Goal: Task Accomplishment & Management: Manage account settings

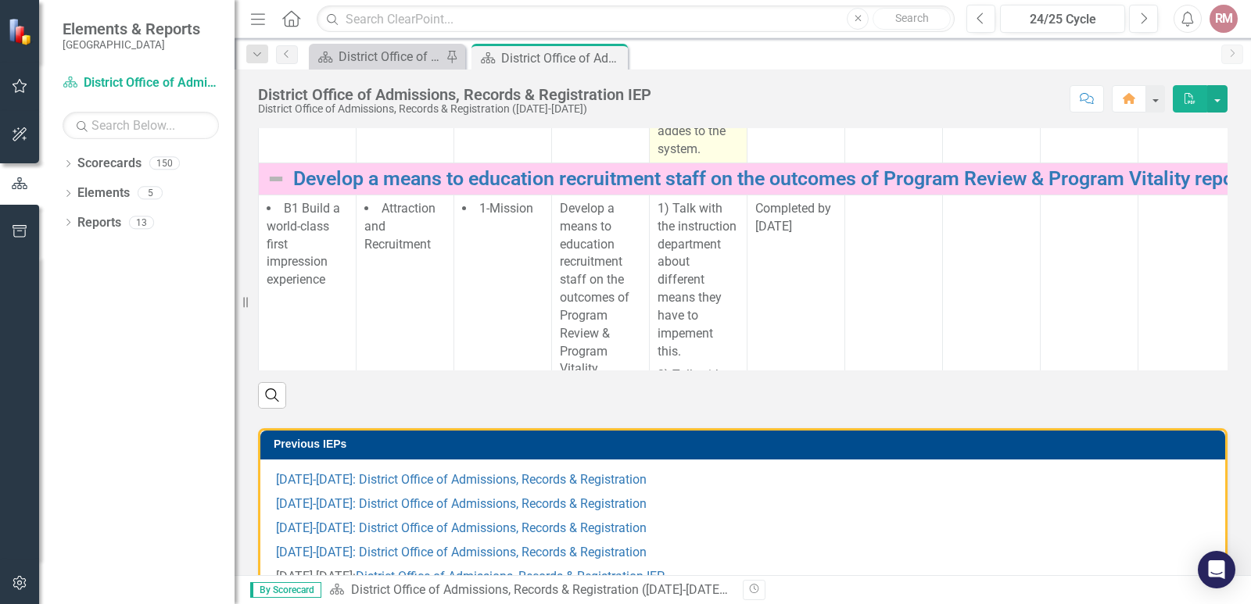
scroll to position [313, 0]
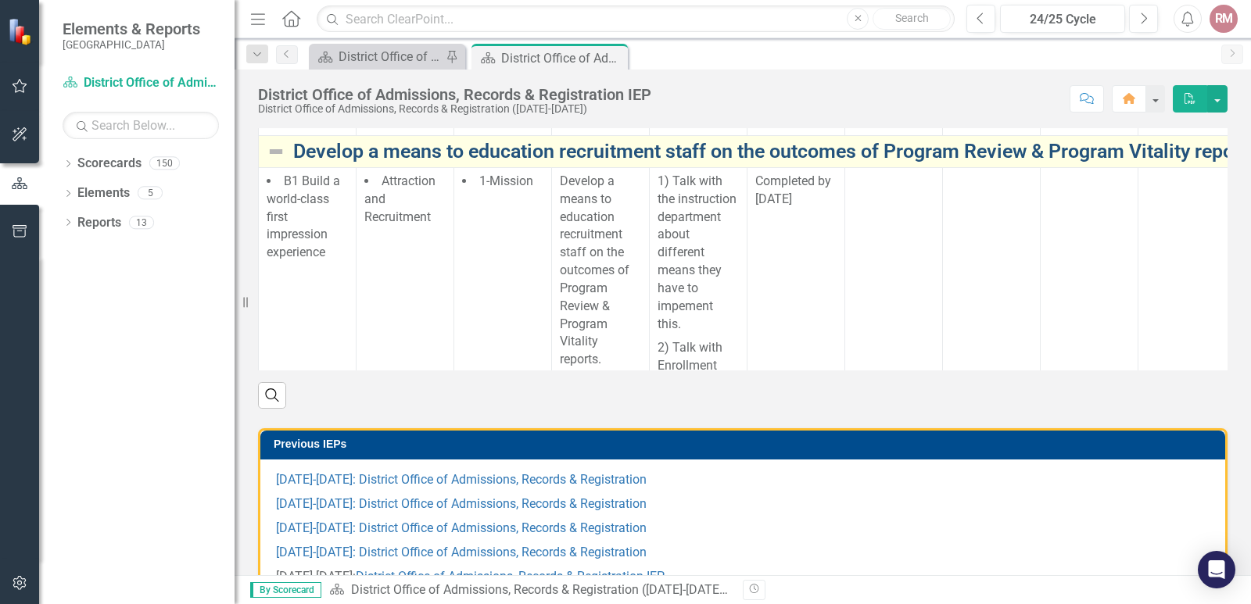
click at [352, 163] on link "Develop a means to education recruitment staff on the outcomes of Program Revie…" at bounding box center [809, 152] width 1032 height 22
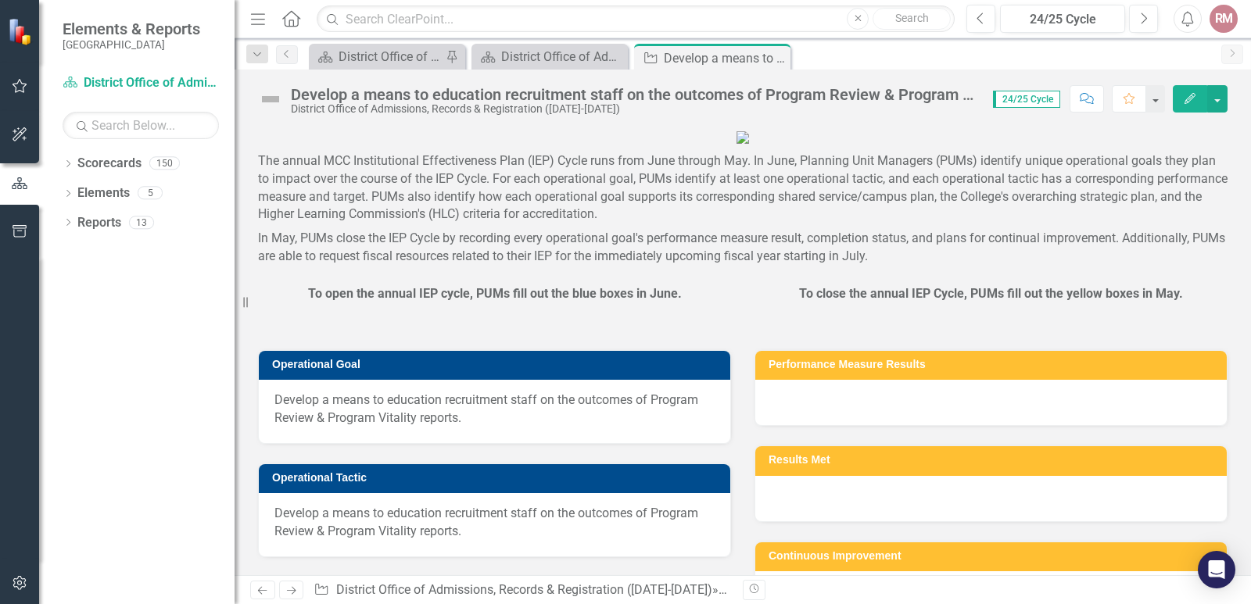
click at [297, 92] on div "Develop a means to education recruitment staff on the outcomes of Program Revie…" at bounding box center [634, 94] width 686 height 17
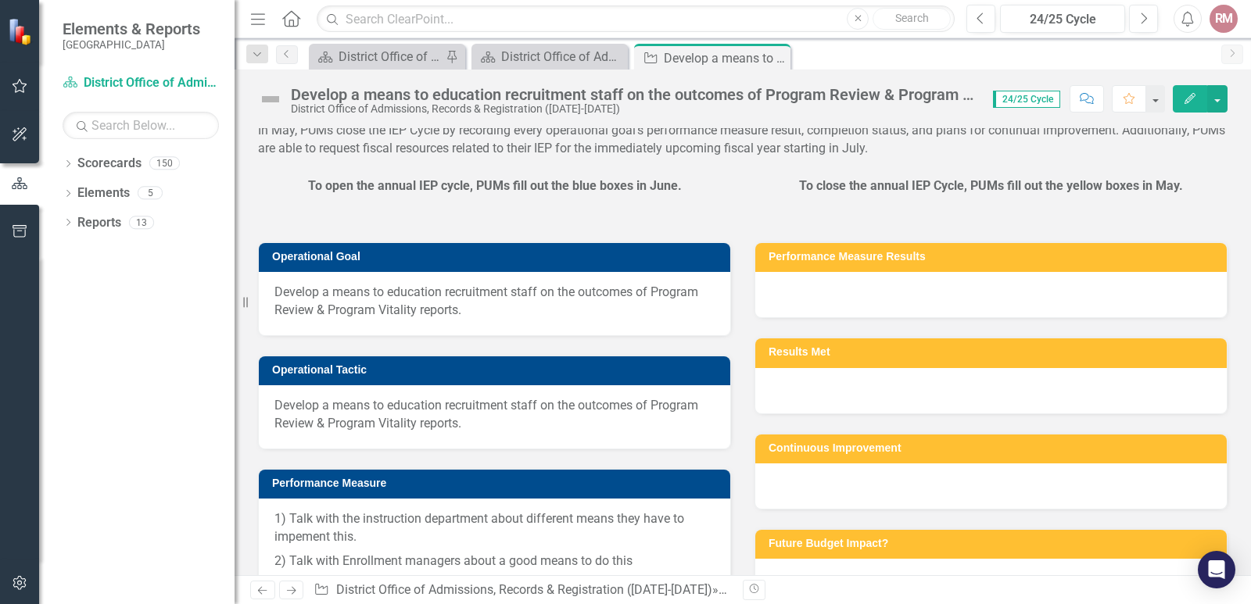
scroll to position [313, 0]
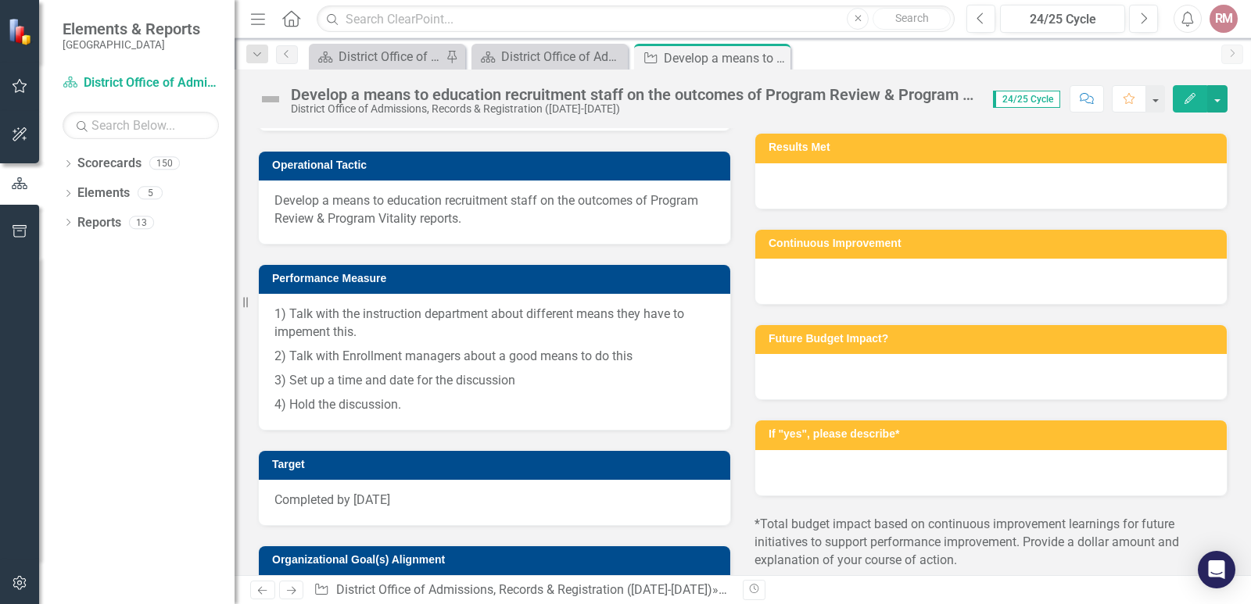
drag, startPoint x: 471, startPoint y: 247, endPoint x: 295, endPoint y: 242, distance: 176.0
click at [295, 115] on span "Develop a means to education recruitment staff on the outcomes of Program Revie…" at bounding box center [494, 97] width 440 height 36
click at [293, 115] on span "Develop a means to education recruitment staff on the outcomes of Program Revie…" at bounding box center [494, 97] width 440 height 36
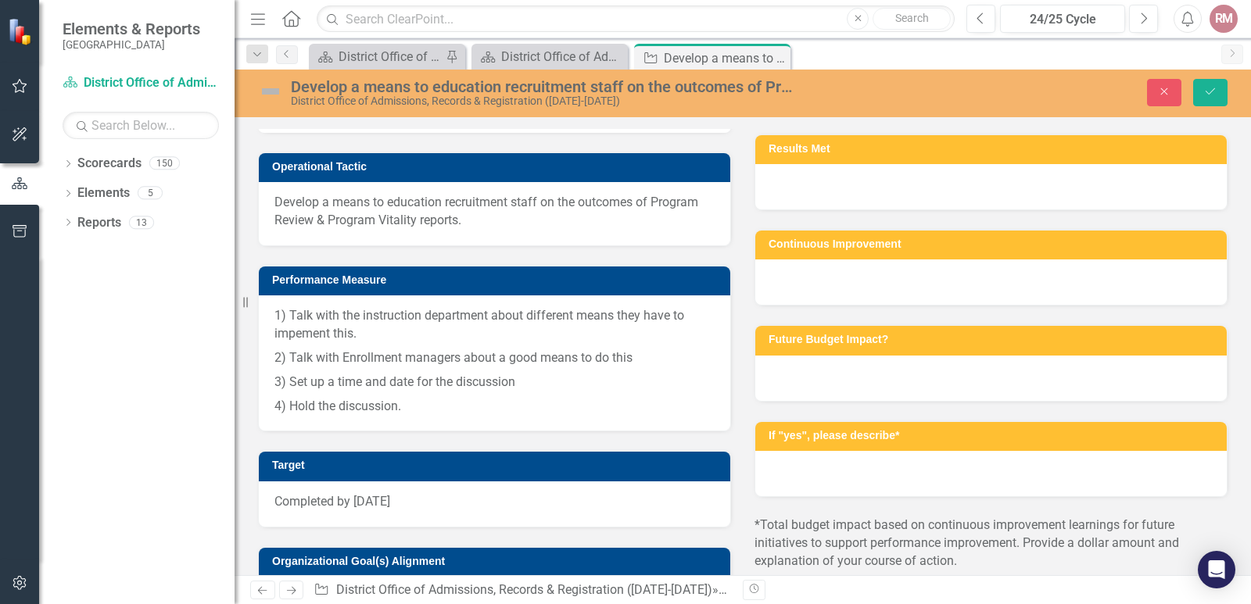
click at [290, 117] on input "Develop a means to education recruitment staff on the outcomes of Program Revie…" at bounding box center [495, 102] width 442 height 29
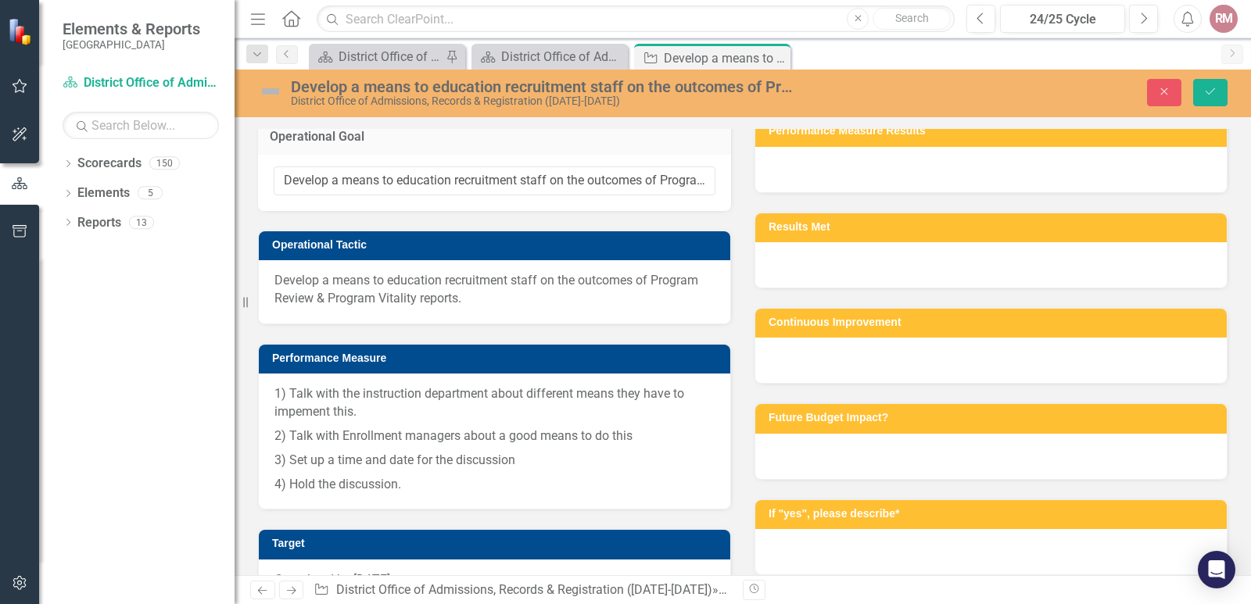
scroll to position [0, 0]
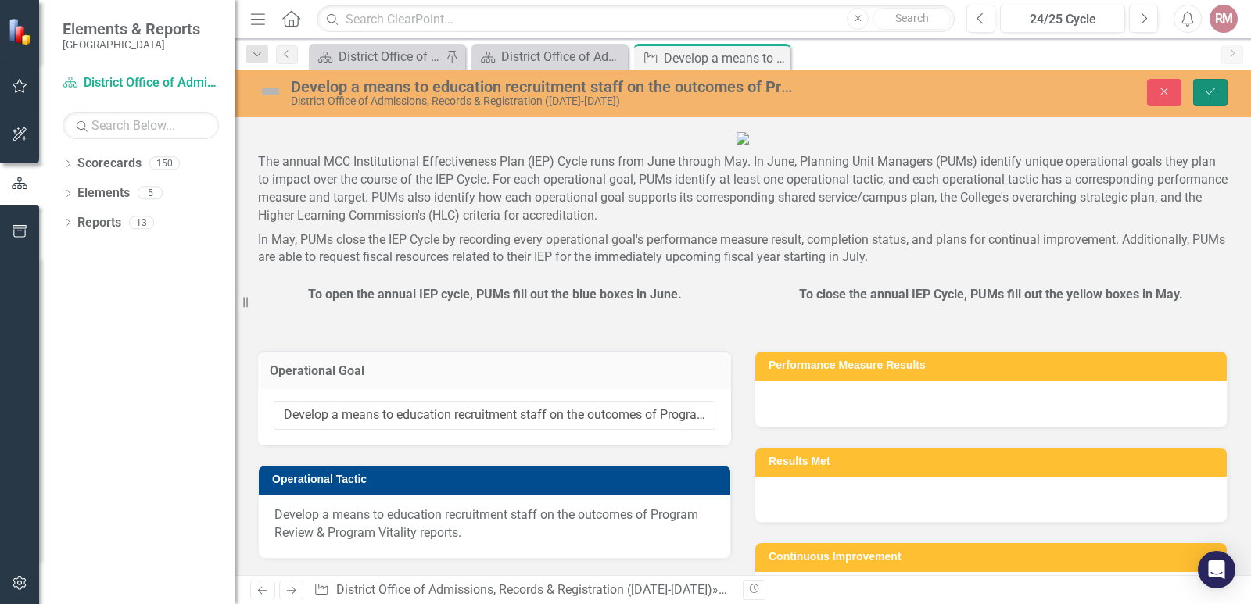
click at [1215, 95] on icon "Save" at bounding box center [1210, 91] width 14 height 11
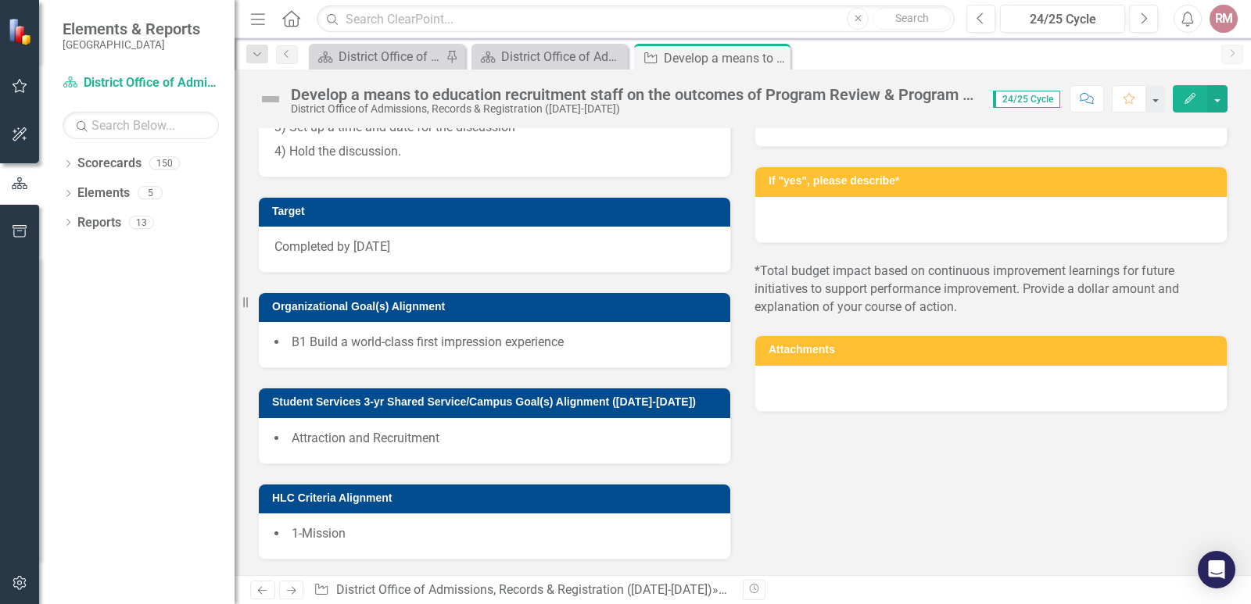
scroll to position [707, 0]
click at [1215, 101] on button "button" at bounding box center [1217, 98] width 20 height 27
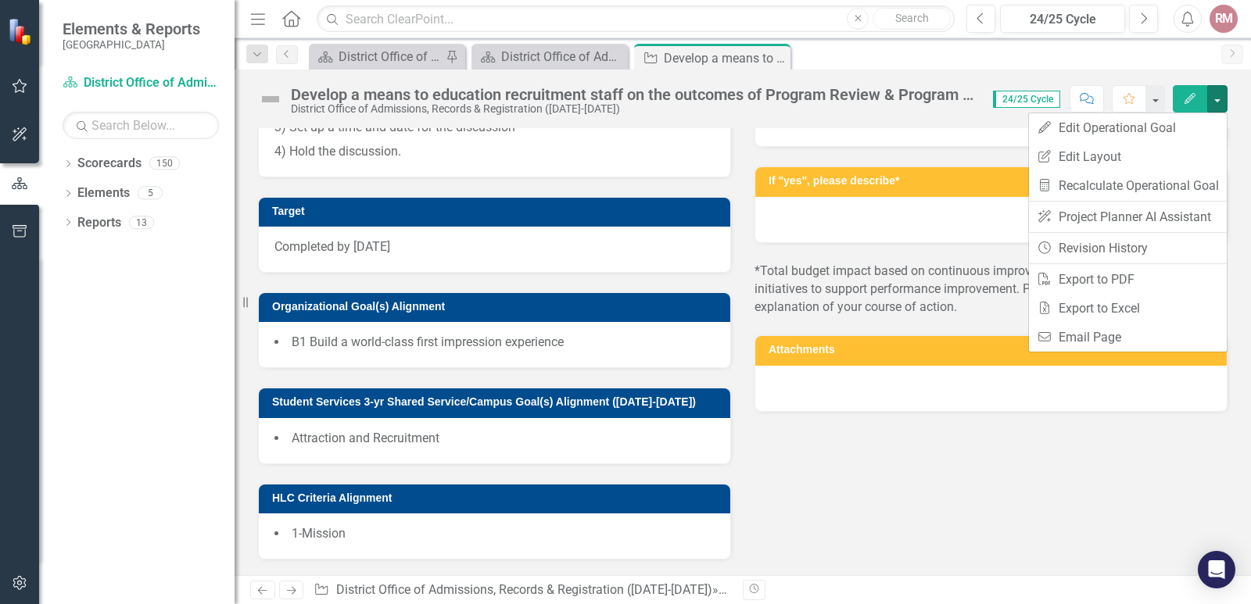
click at [1100, 69] on div "Dropdown Search Scorecard District Office of Admissions, Records & Registration…" at bounding box center [742, 53] width 1016 height 31
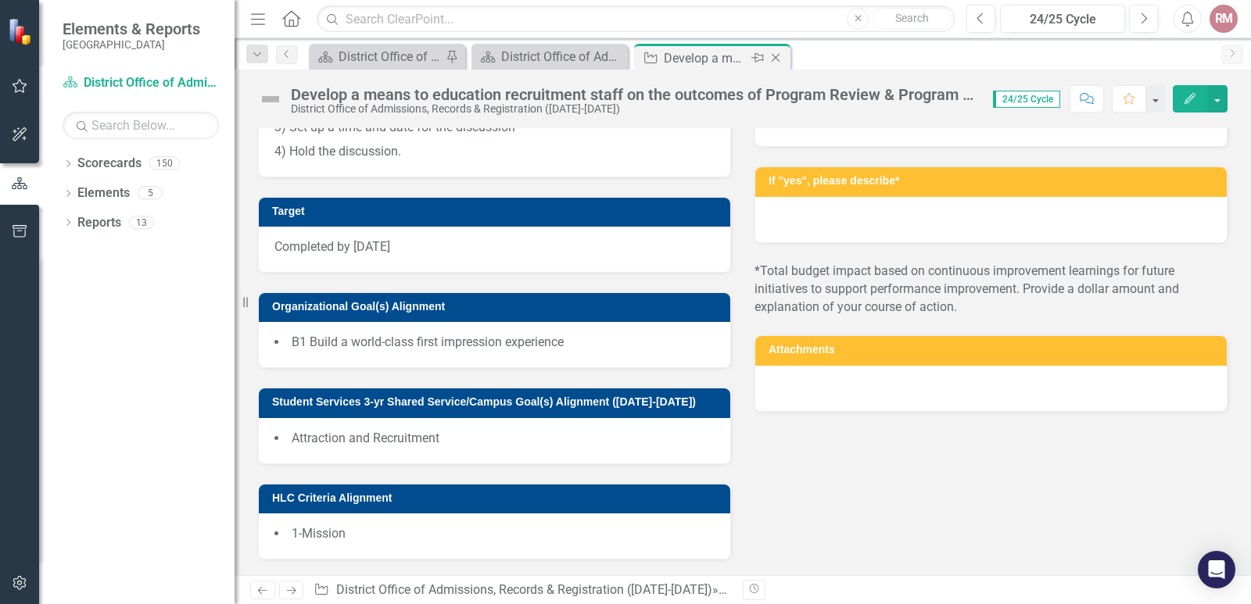
click at [696, 52] on div "Develop a means to education recruitment staff on the outcomes of Program Revie…" at bounding box center [706, 58] width 84 height 20
click at [694, 55] on div "Develop a means to education recruitment staff on the outcomes of Program Revie…" at bounding box center [706, 58] width 84 height 20
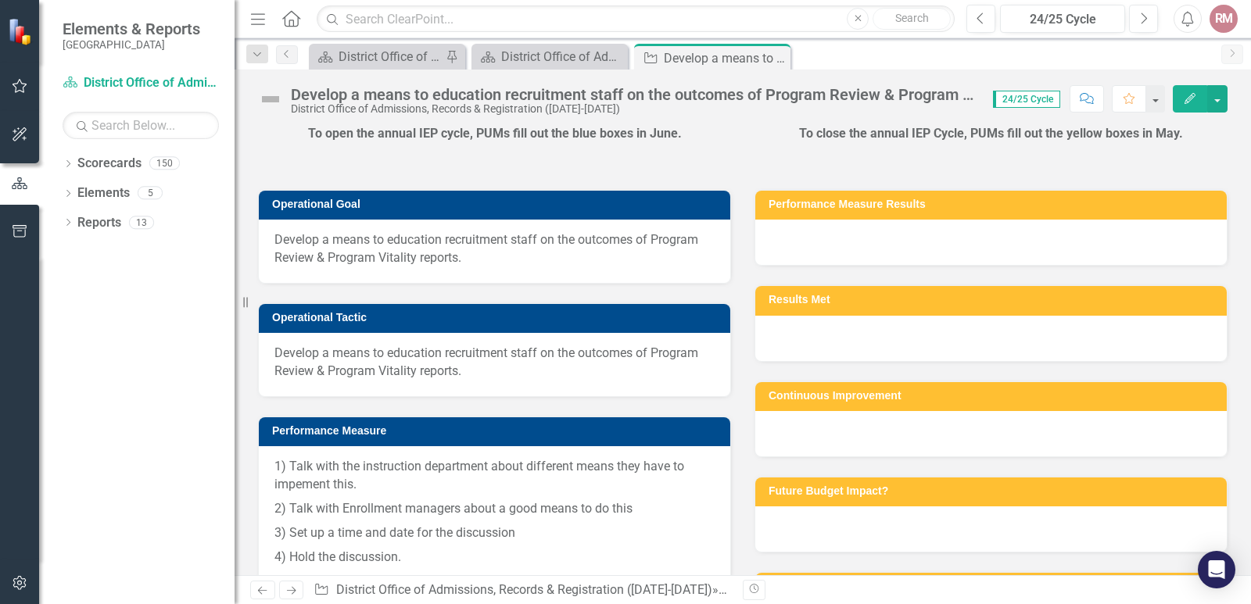
scroll to position [0, 0]
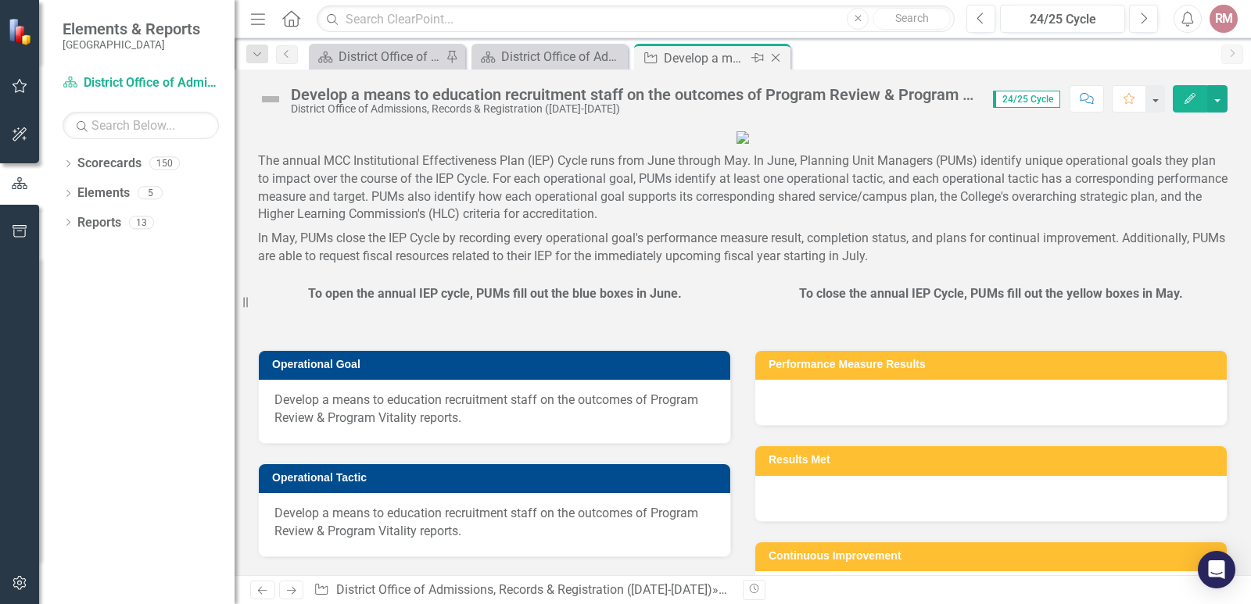
click at [708, 52] on div "Develop a means to education recruitment staff on the outcomes of Program Revie…" at bounding box center [706, 58] width 84 height 20
click at [1039, 101] on span "24/25 Cycle" at bounding box center [1026, 99] width 67 height 17
click at [1222, 103] on button "button" at bounding box center [1217, 98] width 20 height 27
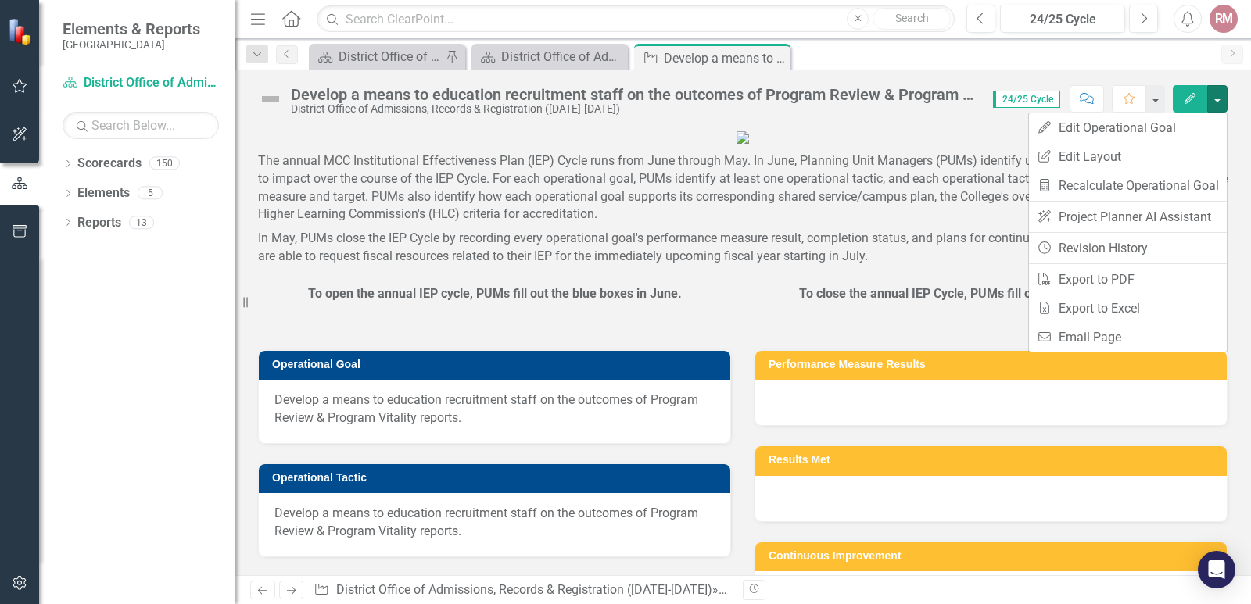
click at [947, 149] on p at bounding box center [742, 138] width 969 height 21
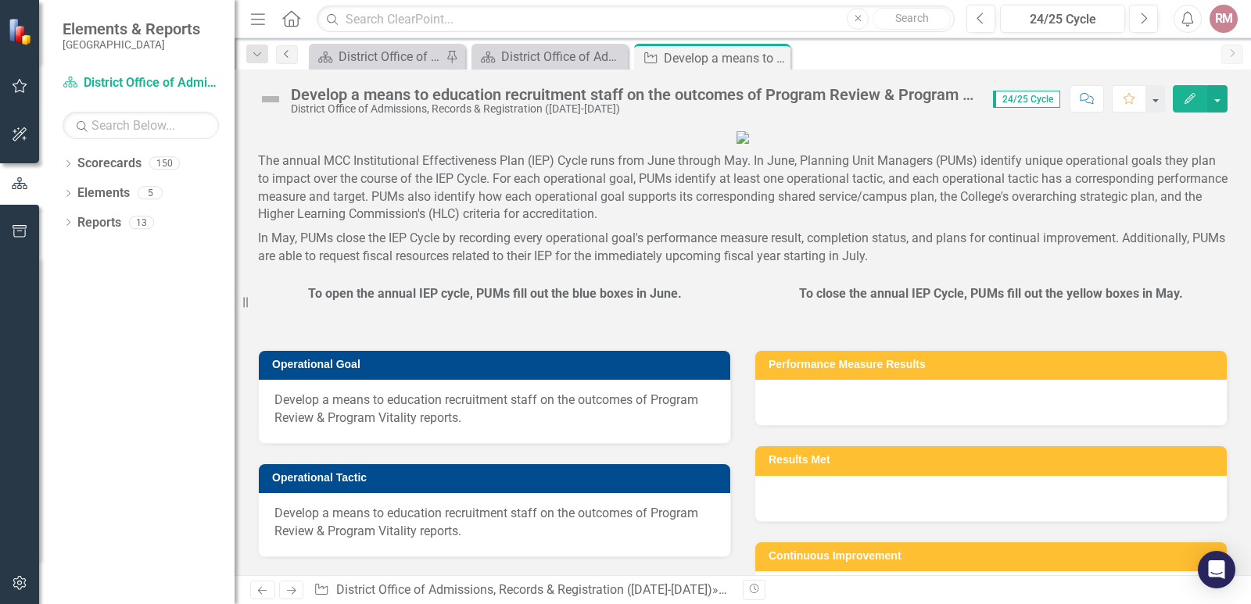
click at [288, 57] on icon at bounding box center [286, 54] width 4 height 8
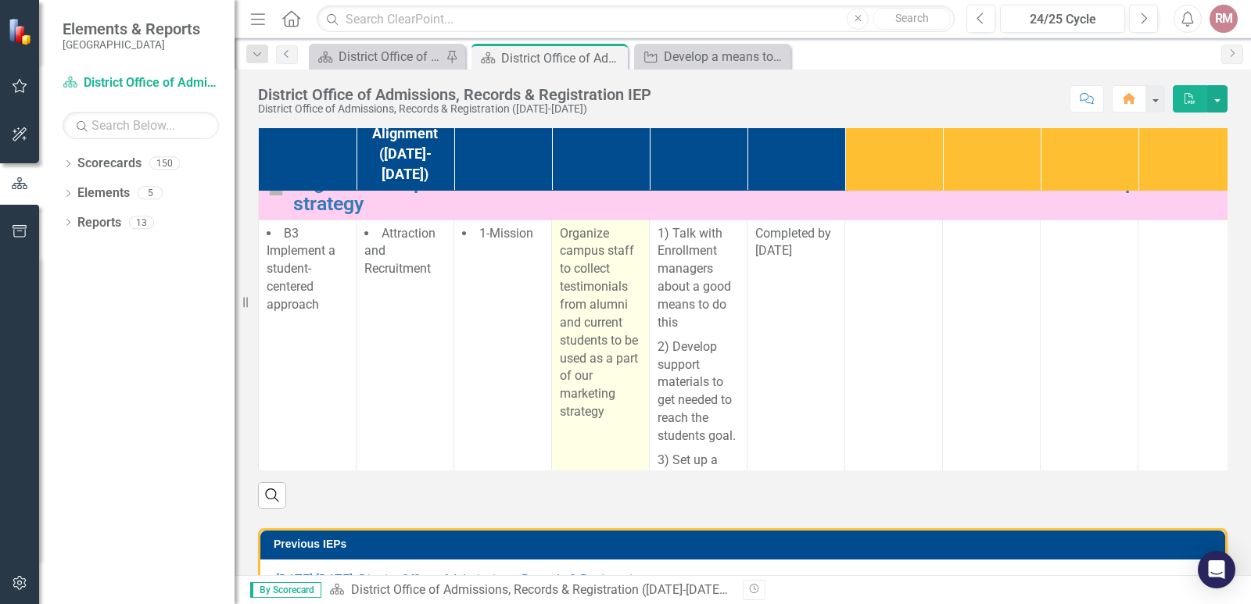
scroll to position [782, 0]
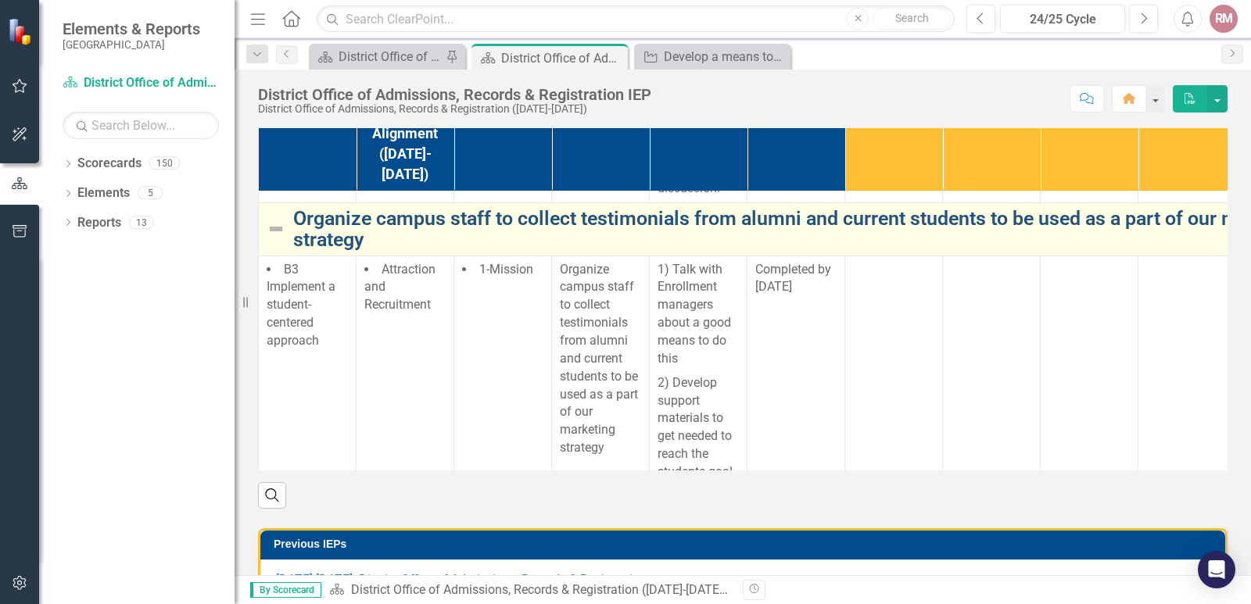
click at [679, 251] on link "Organize campus staff to collect testimonials from alumni and current students …" at bounding box center [809, 229] width 1032 height 43
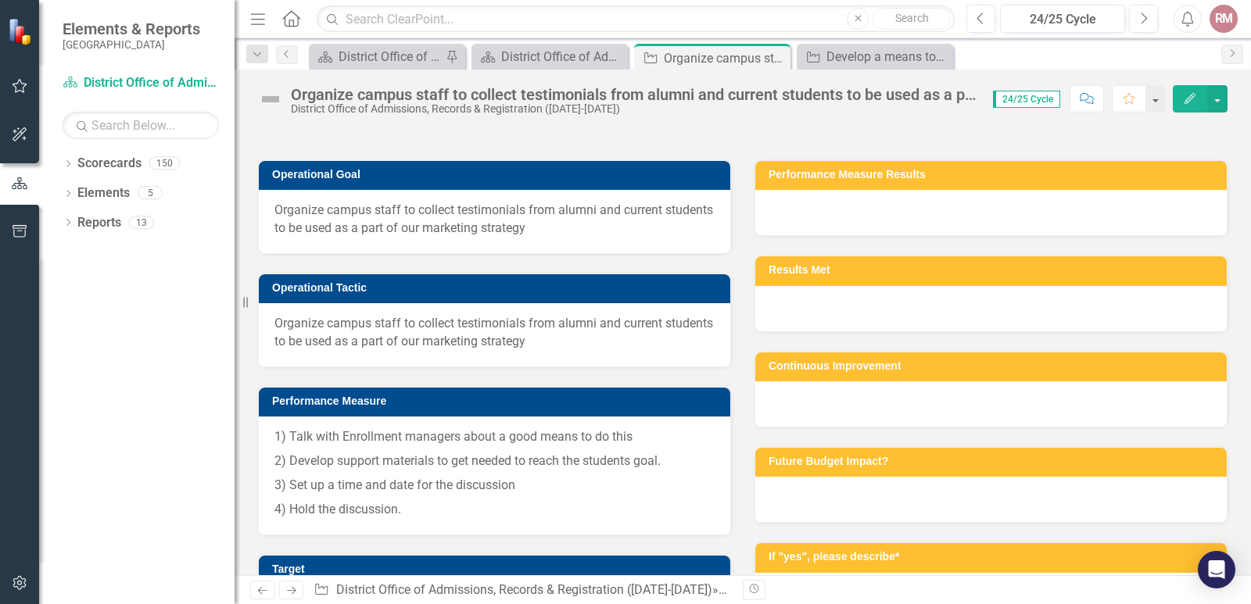
scroll to position [234, 0]
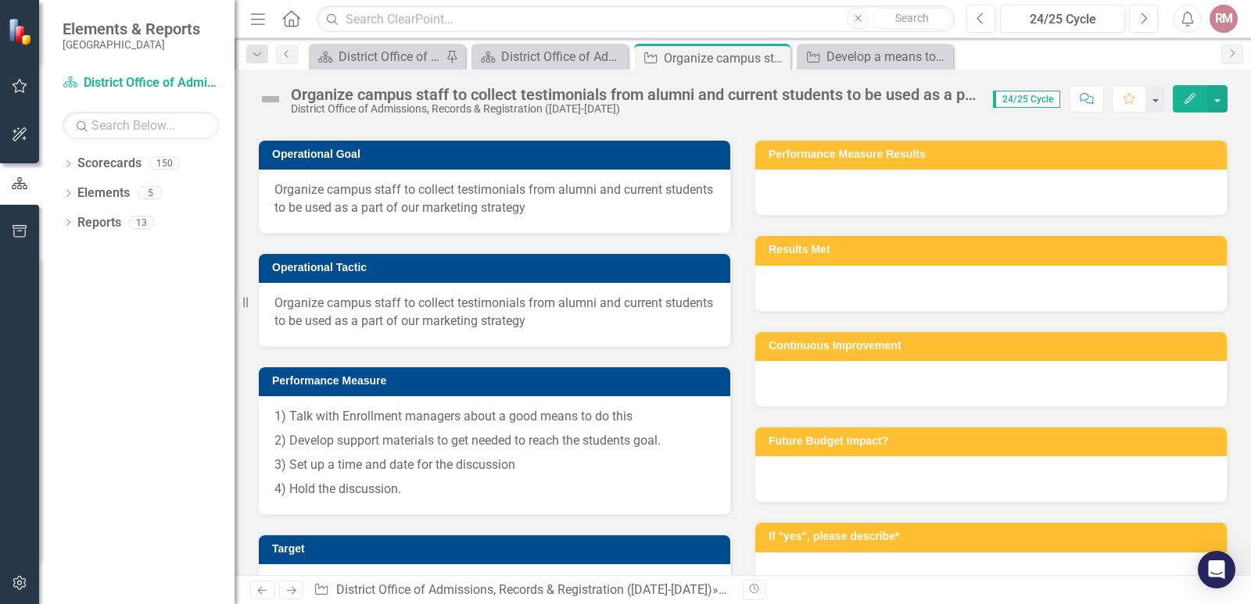
click at [285, 217] on span "Organize campus staff to collect testimonials from alumni and current students …" at bounding box center [494, 199] width 440 height 36
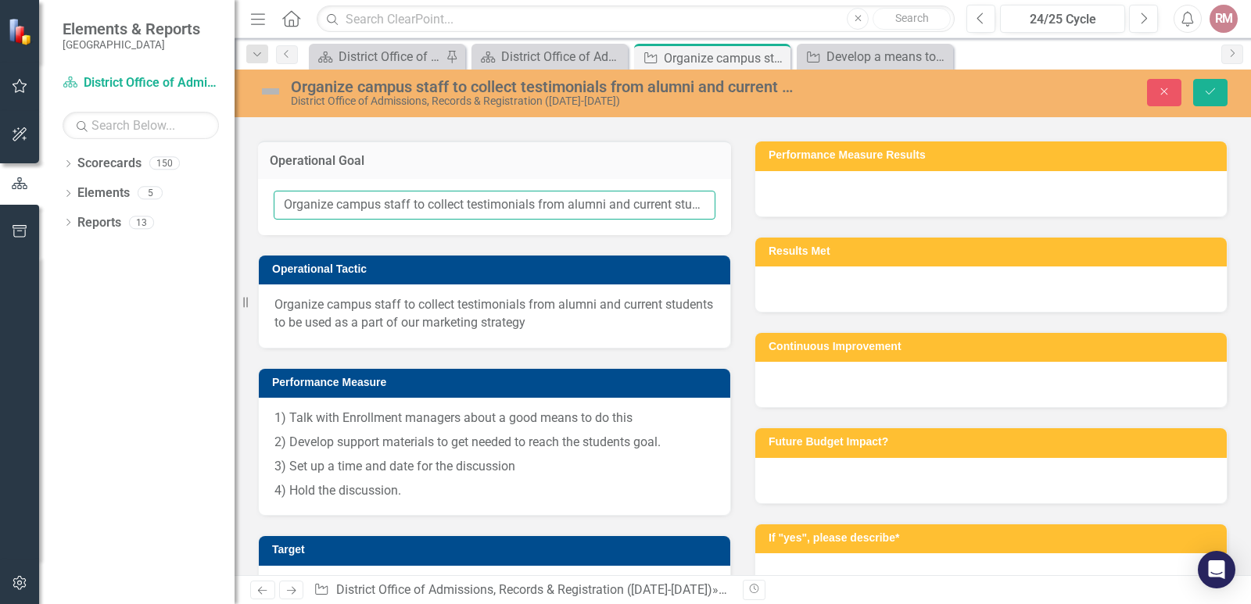
click at [295, 220] on input "Organize campus staff to collect testimonials from alumni and current students …" at bounding box center [495, 205] width 442 height 29
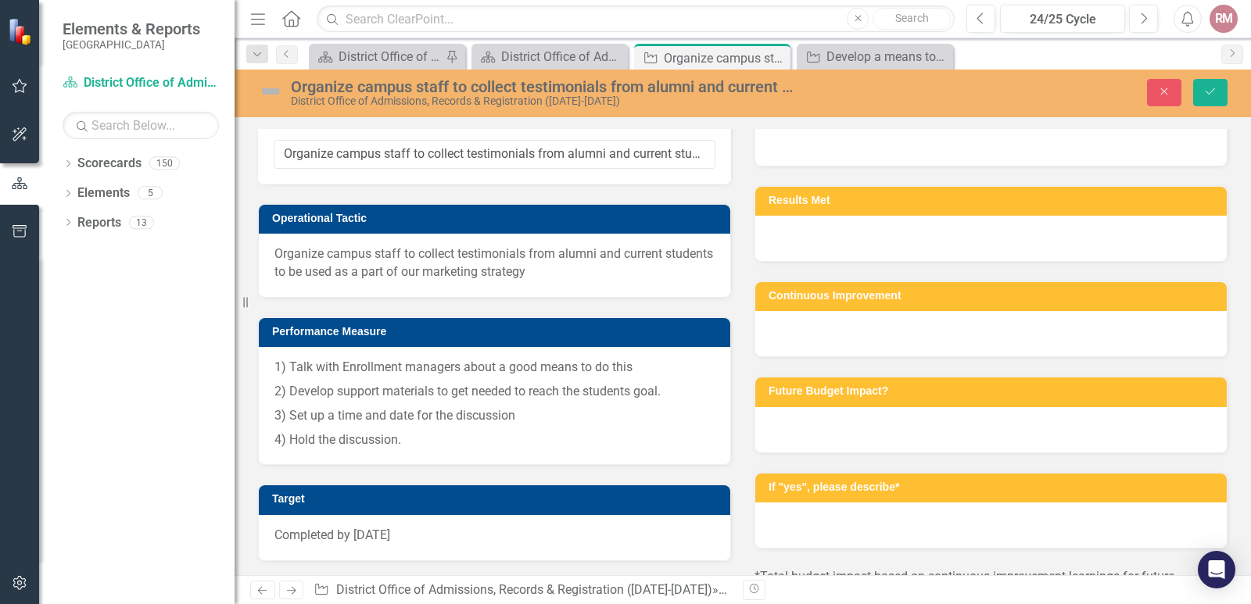
scroll to position [313, 0]
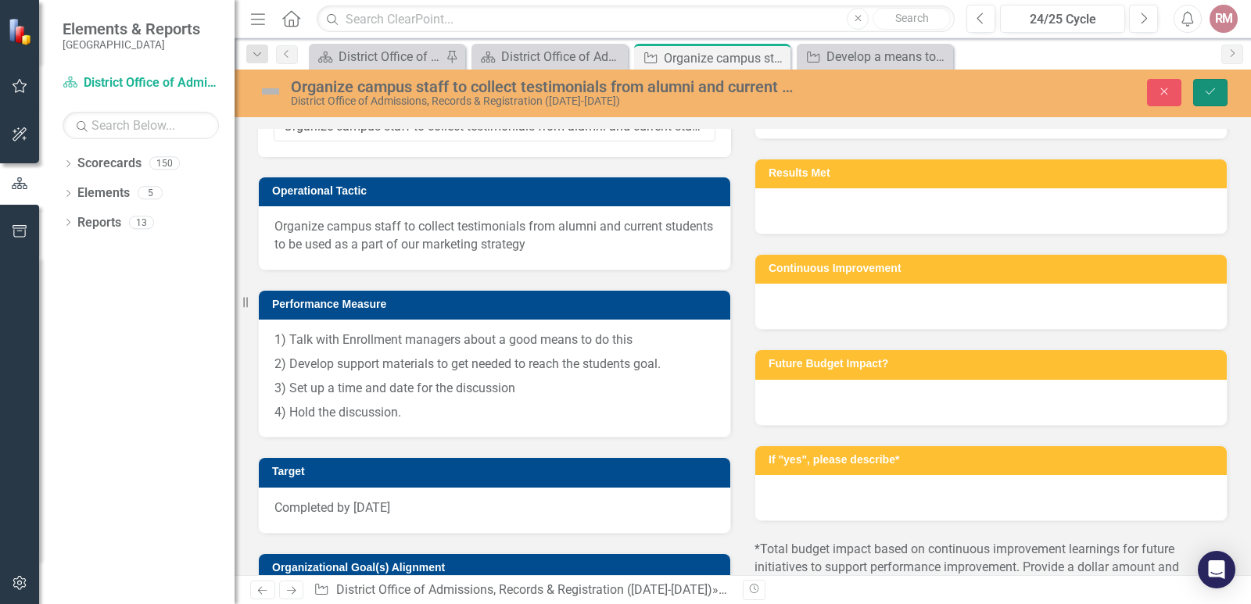
click at [1211, 106] on button "Save" at bounding box center [1210, 92] width 34 height 27
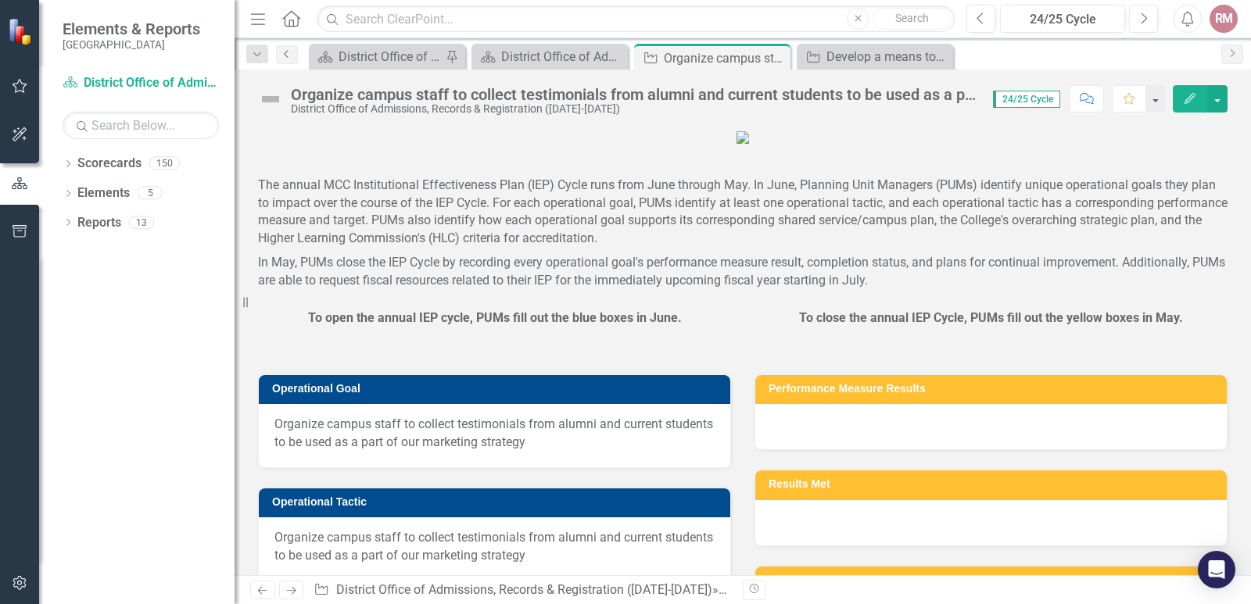
click at [285, 58] on icon "Previous" at bounding box center [287, 53] width 13 height 9
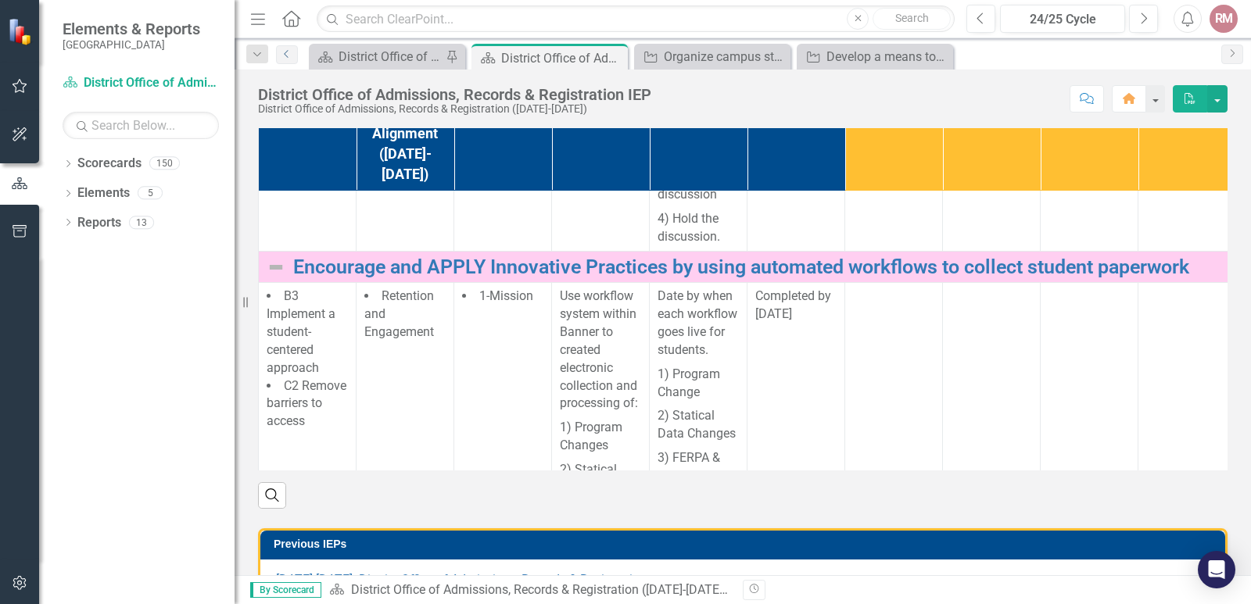
scroll to position [1172, 0]
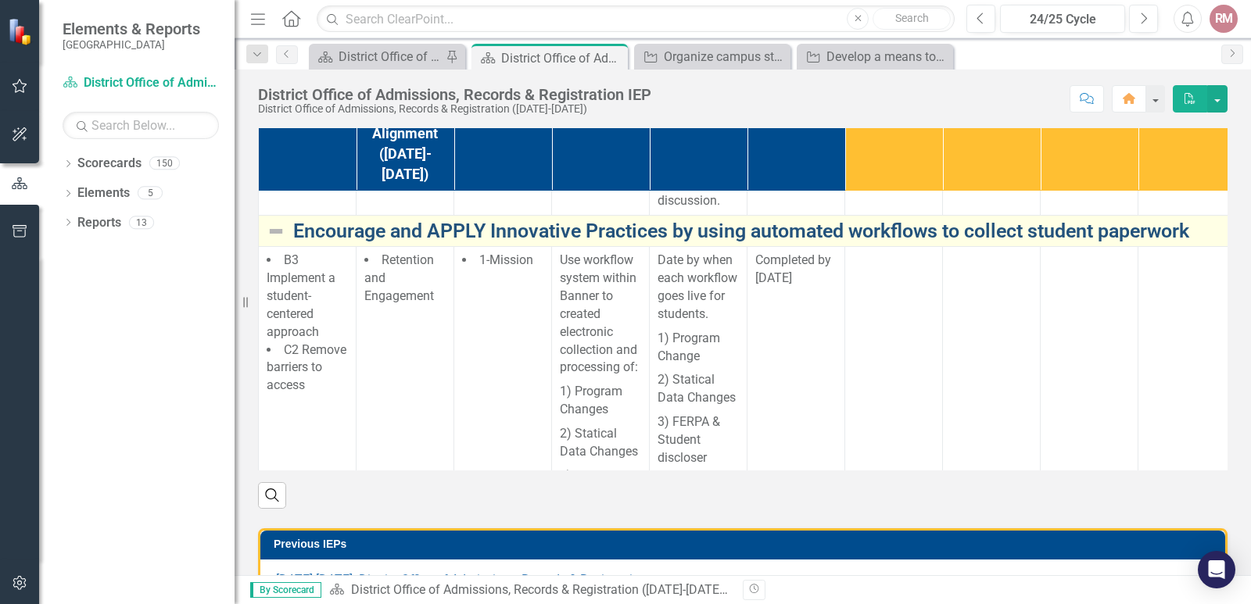
click at [568, 242] on link "Encourage and APPLY Innovative Practices by using automated workflows to collec…" at bounding box center [809, 231] width 1032 height 22
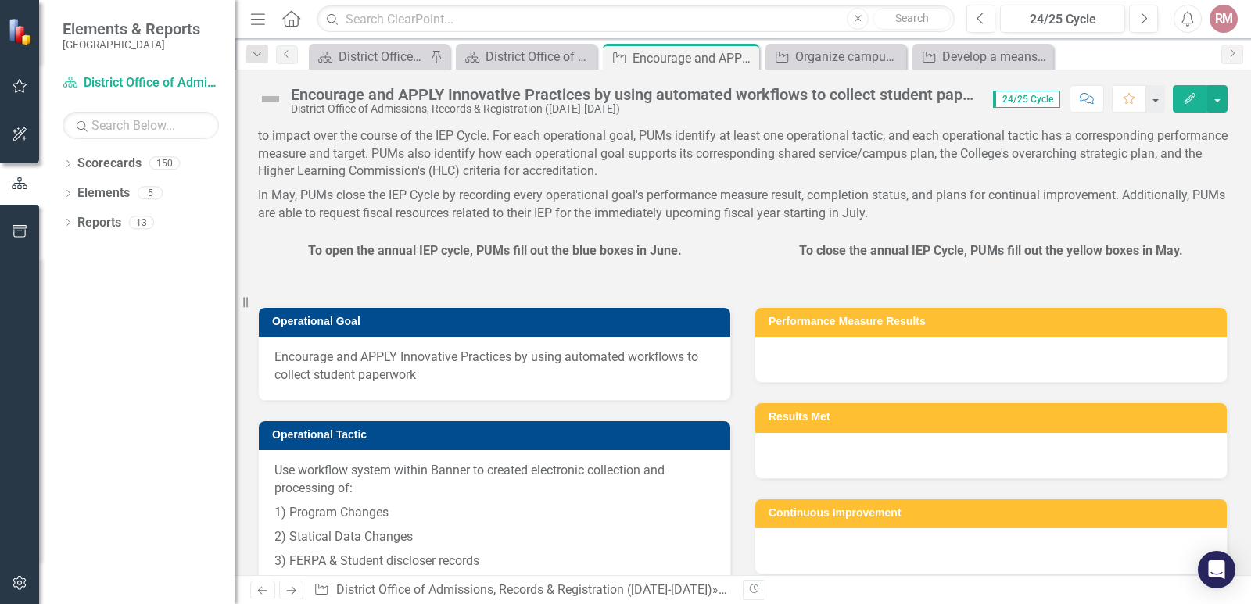
scroll to position [78, 0]
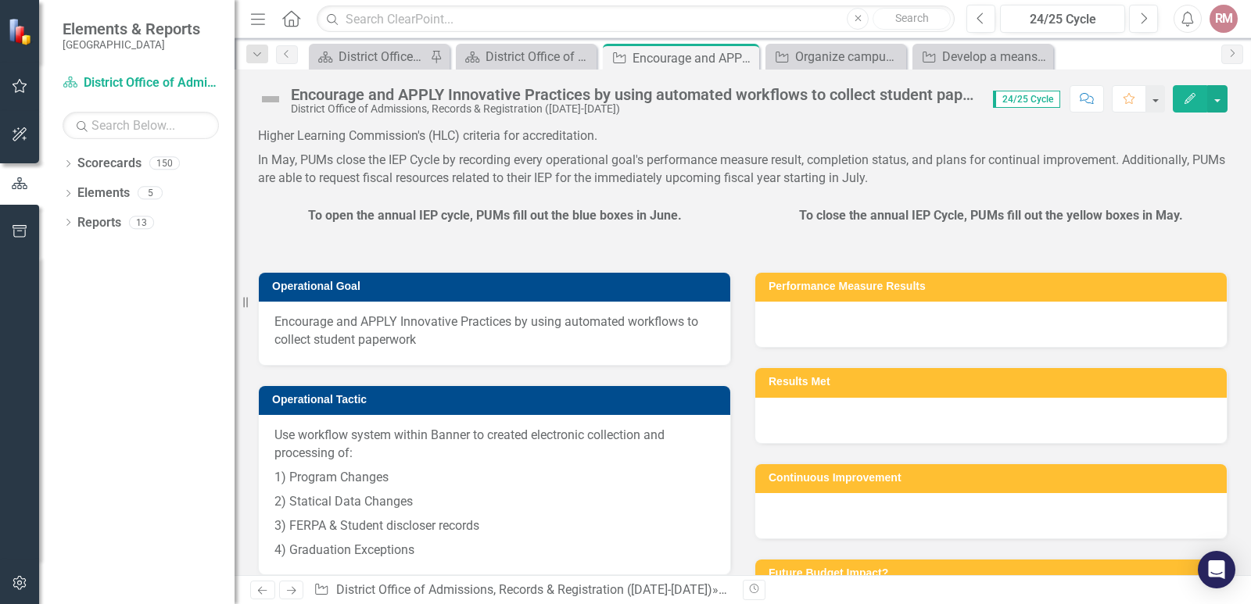
click at [387, 349] on span "Encourage and APPLY Innovative Practices by using automated workflows to collec…" at bounding box center [494, 331] width 440 height 36
click at [378, 349] on span "Encourage and APPLY Innovative Practices by using automated workflows to collec…" at bounding box center [494, 331] width 440 height 36
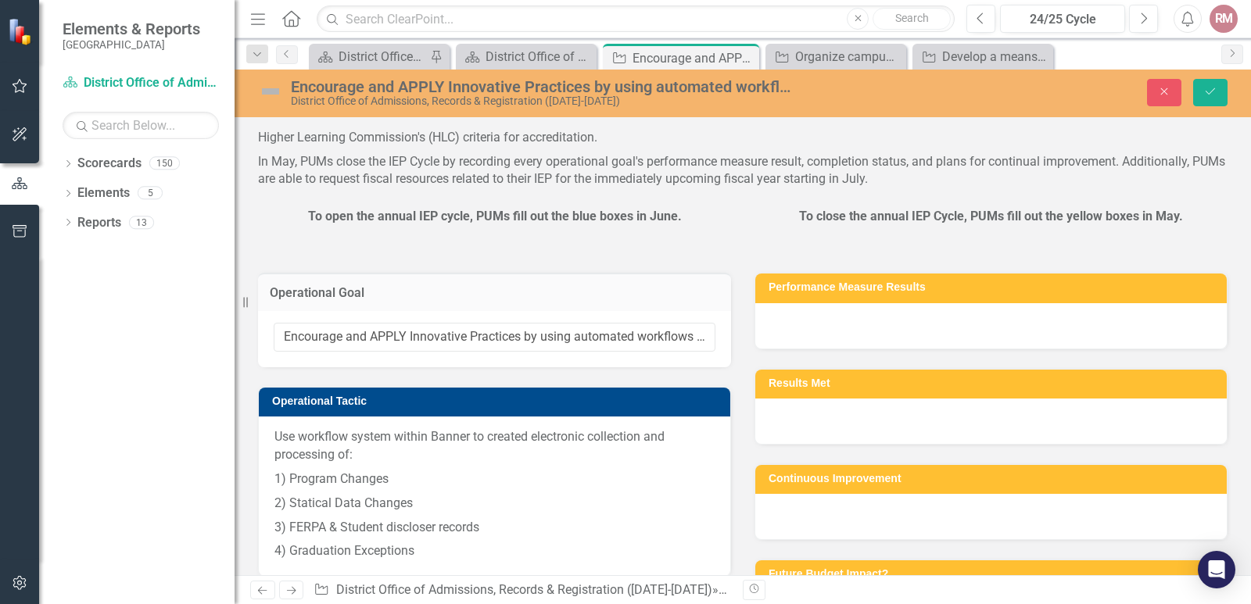
click at [378, 367] on div "Encourage and APPLY Innovative Practices by using automated workflows to collec…" at bounding box center [494, 339] width 473 height 56
click at [391, 352] on input "Encourage and APPLY Innovative Practices by using automated workflows to collec…" at bounding box center [495, 337] width 442 height 29
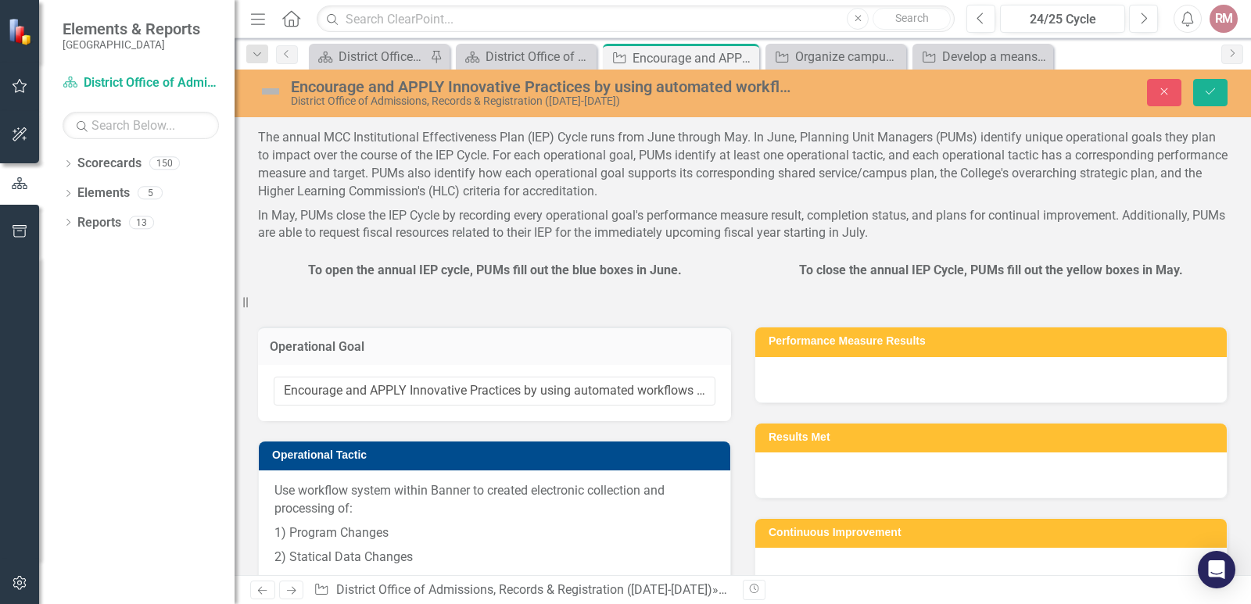
scroll to position [0, 0]
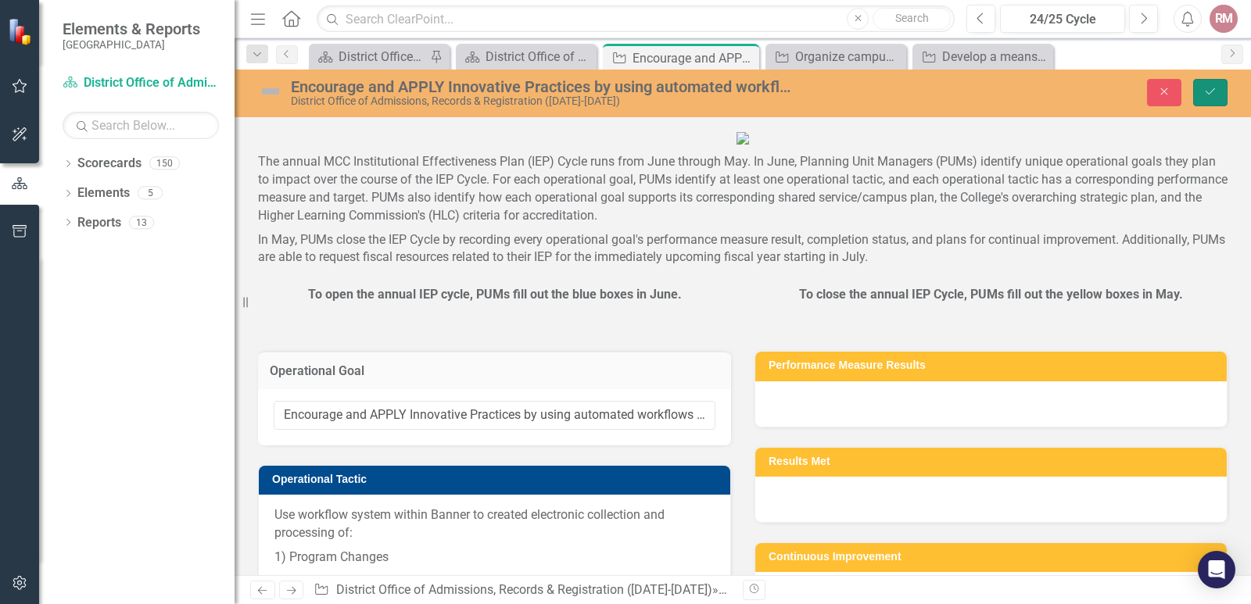
click at [1203, 97] on icon "Save" at bounding box center [1210, 91] width 14 height 11
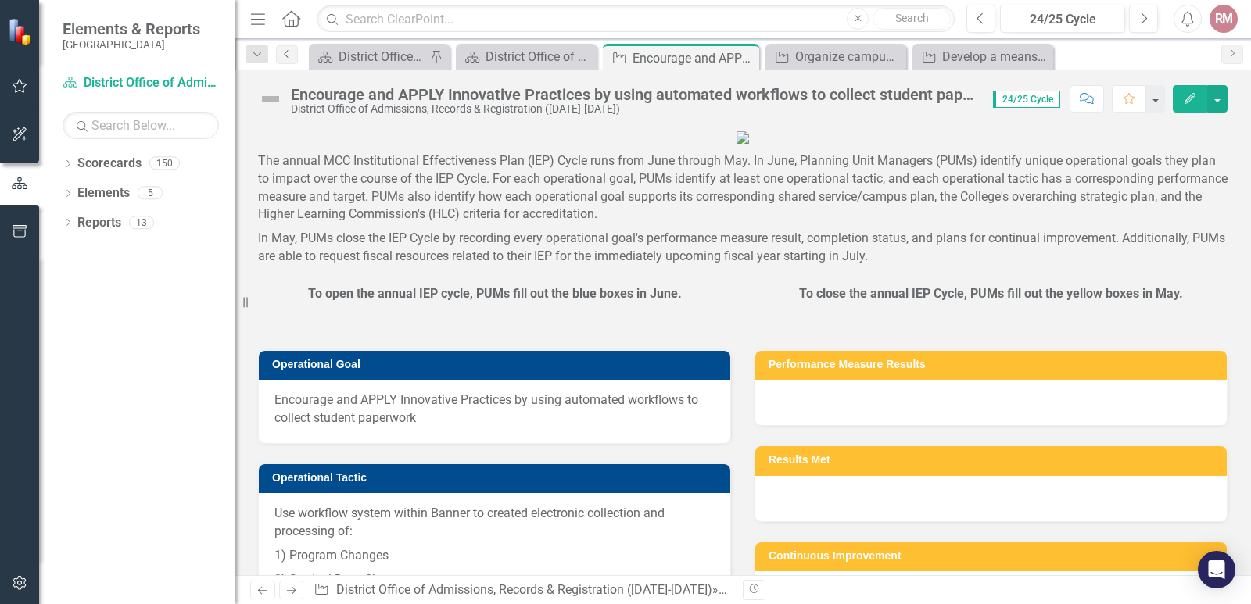
click at [291, 55] on icon "Previous" at bounding box center [287, 53] width 13 height 9
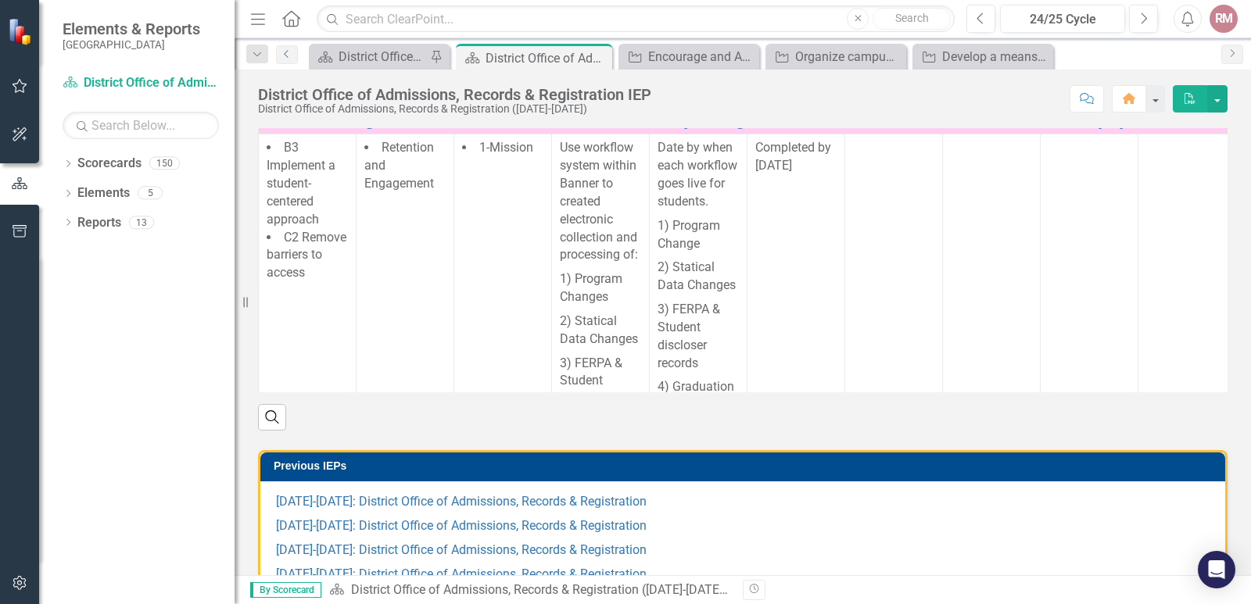
scroll to position [1063, 0]
